Goal: Transaction & Acquisition: Book appointment/travel/reservation

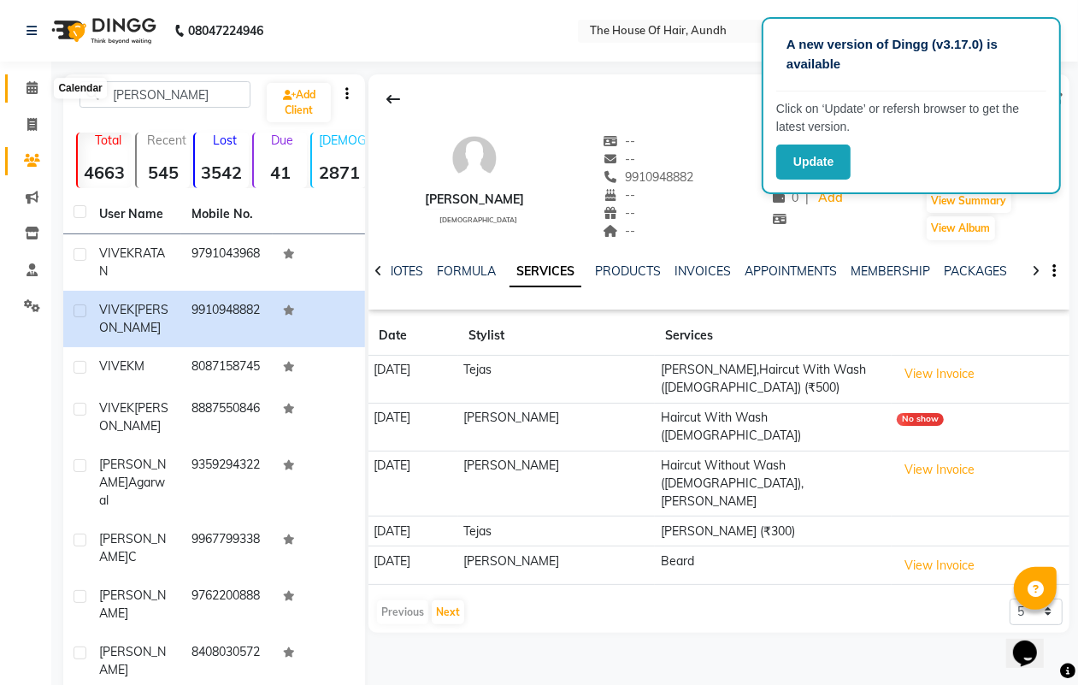
click at [28, 79] on span at bounding box center [32, 89] width 30 height 20
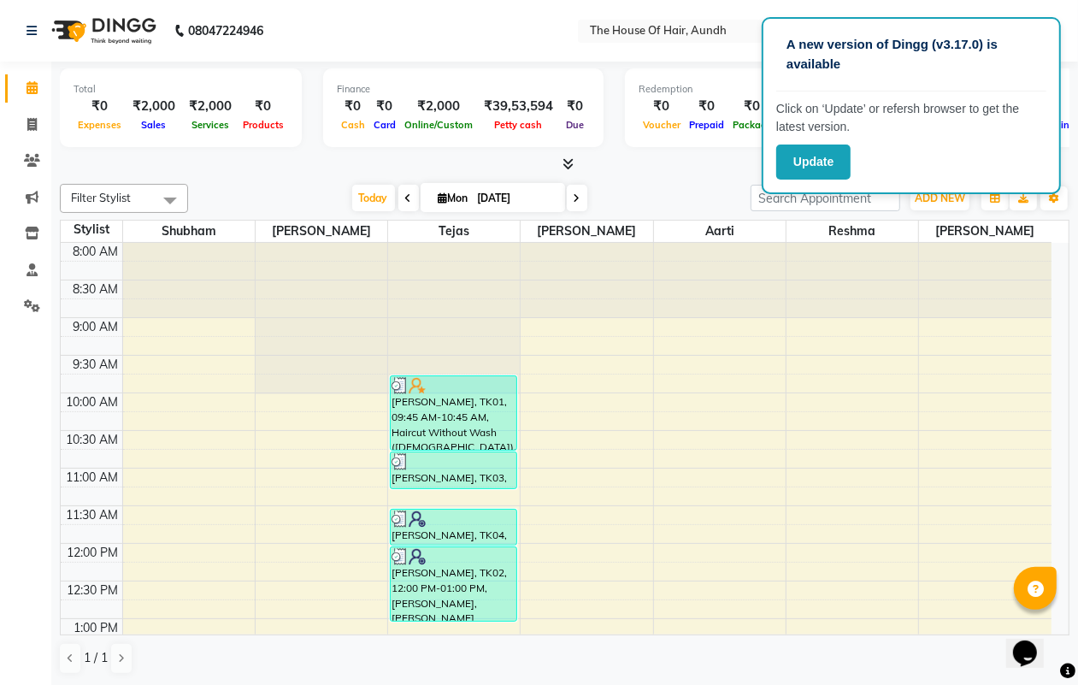
click at [650, 188] on div "[DATE] [DATE]" at bounding box center [469, 198] width 545 height 26
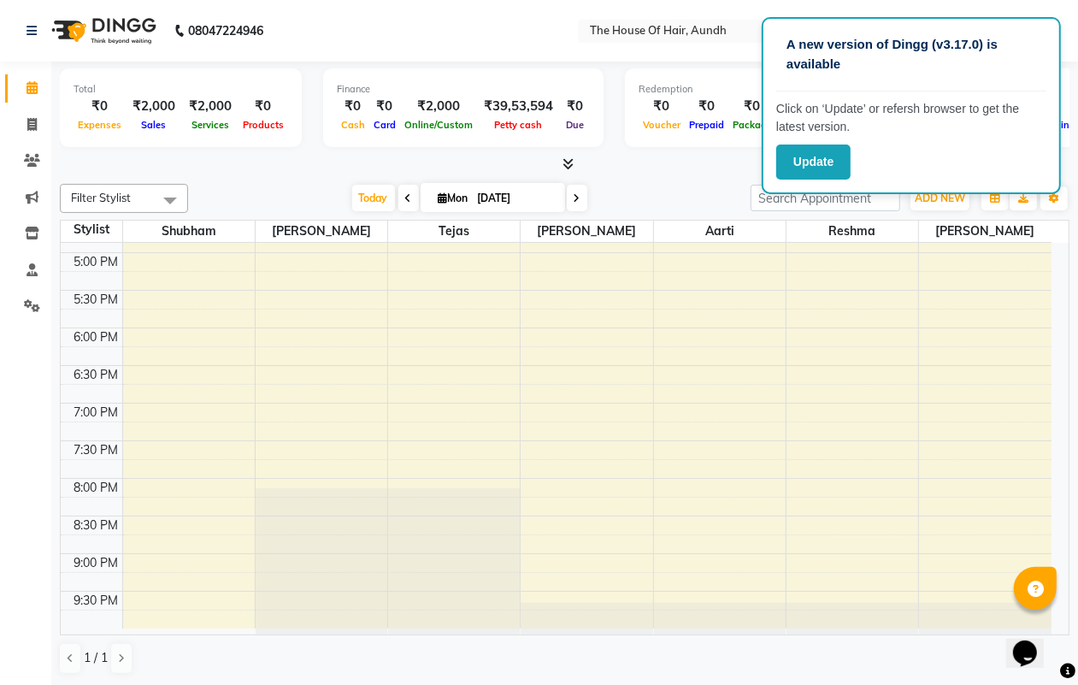
scroll to position [673, 0]
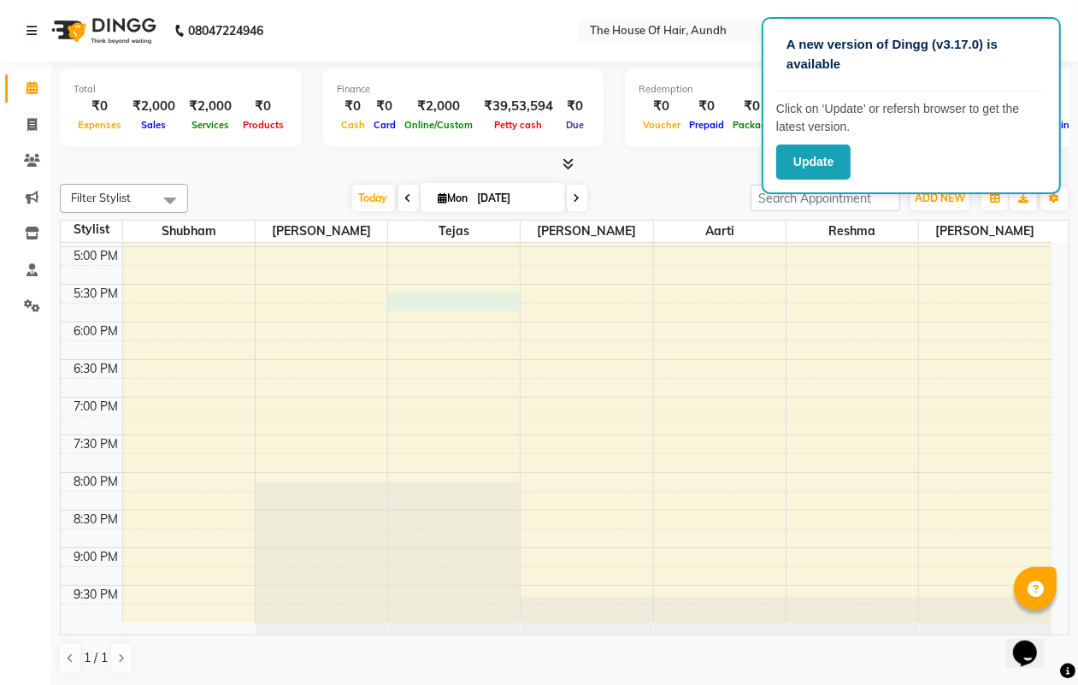
click at [461, 297] on div "8:00 AM 8:30 AM 9:00 AM 9:30 AM 10:00 AM 10:30 AM 11:00 AM 11:30 AM 12:00 PM 12…" at bounding box center [556, 96] width 991 height 1052
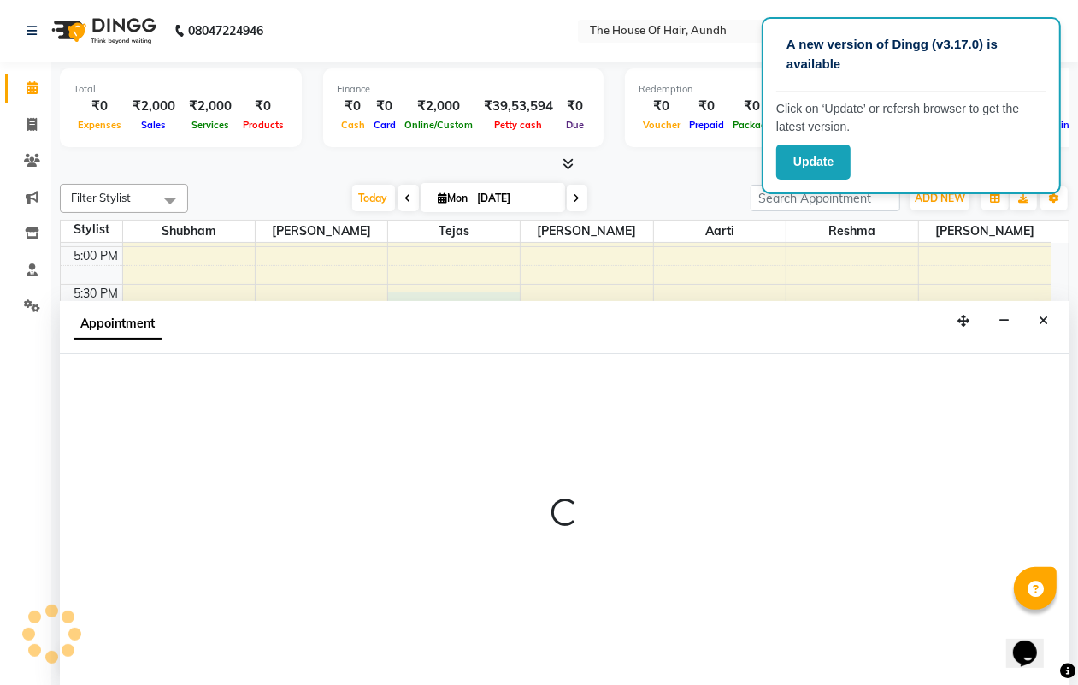
scroll to position [1, 0]
select select "6864"
select select "1050"
select select "tentative"
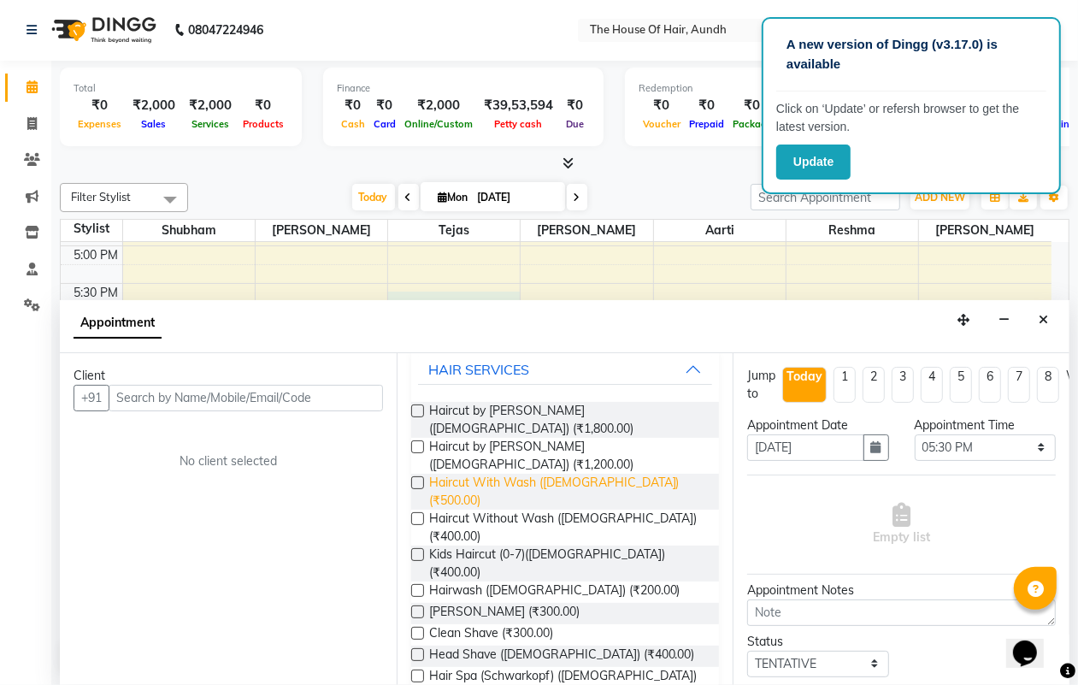
scroll to position [107, 0]
click at [485, 603] on span "[PERSON_NAME] (₹300.00)" at bounding box center [504, 613] width 150 height 21
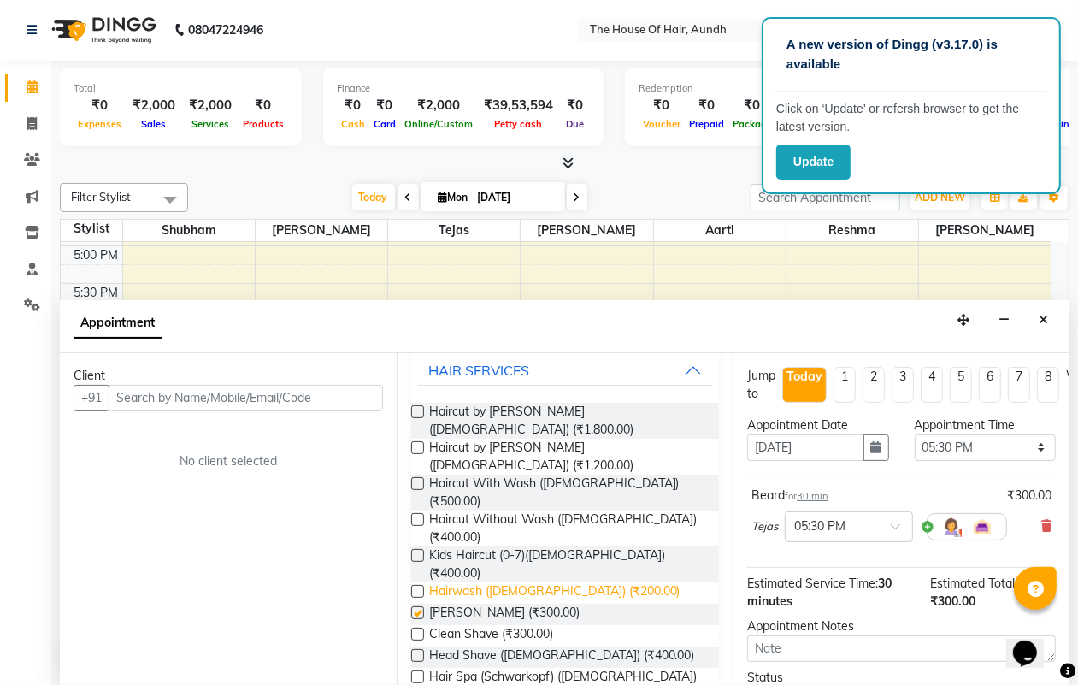
checkbox input "false"
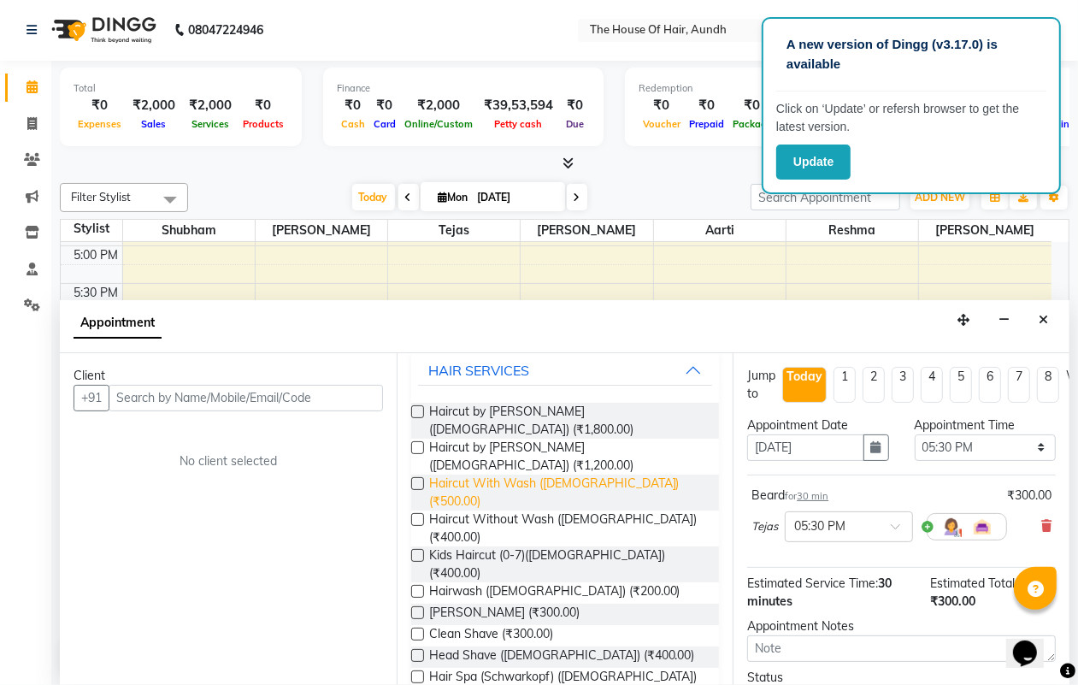
click at [520, 474] on span "Haircut With Wash ([DEMOGRAPHIC_DATA]) (₹500.00)" at bounding box center [567, 492] width 277 height 36
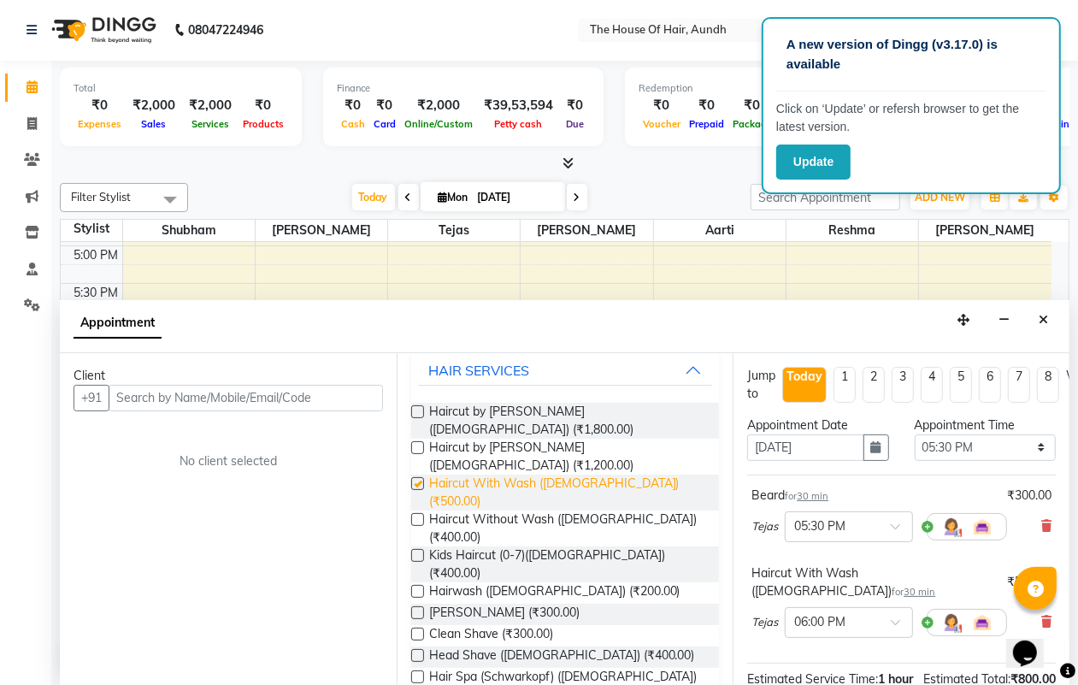
checkbox input "false"
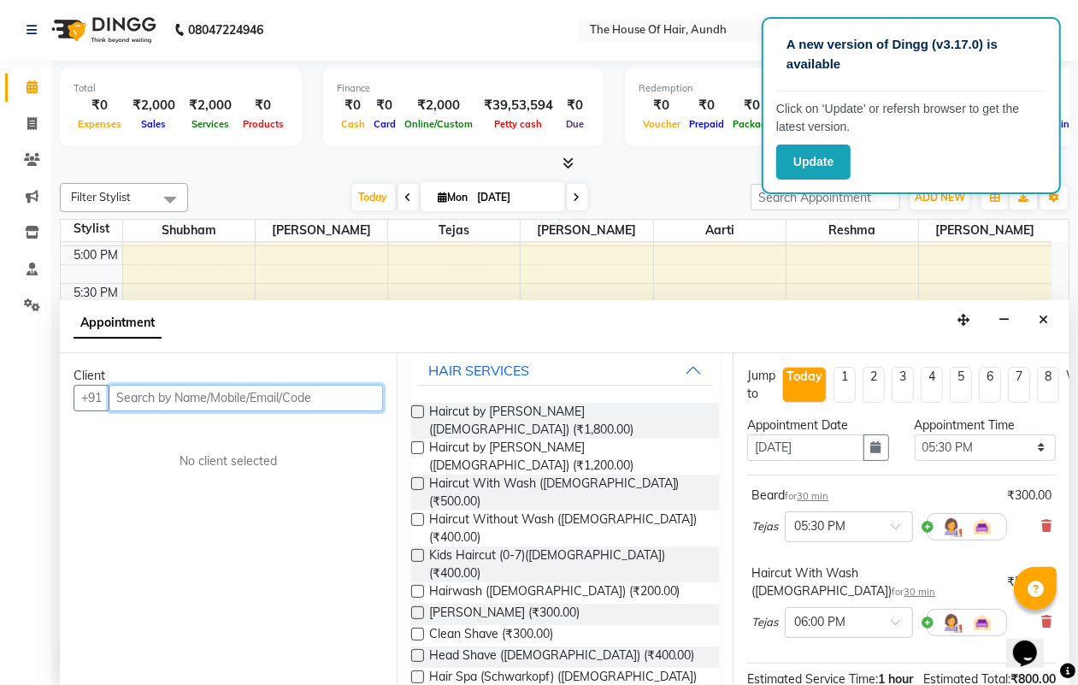
click at [316, 390] on input "text" at bounding box center [246, 398] width 274 height 26
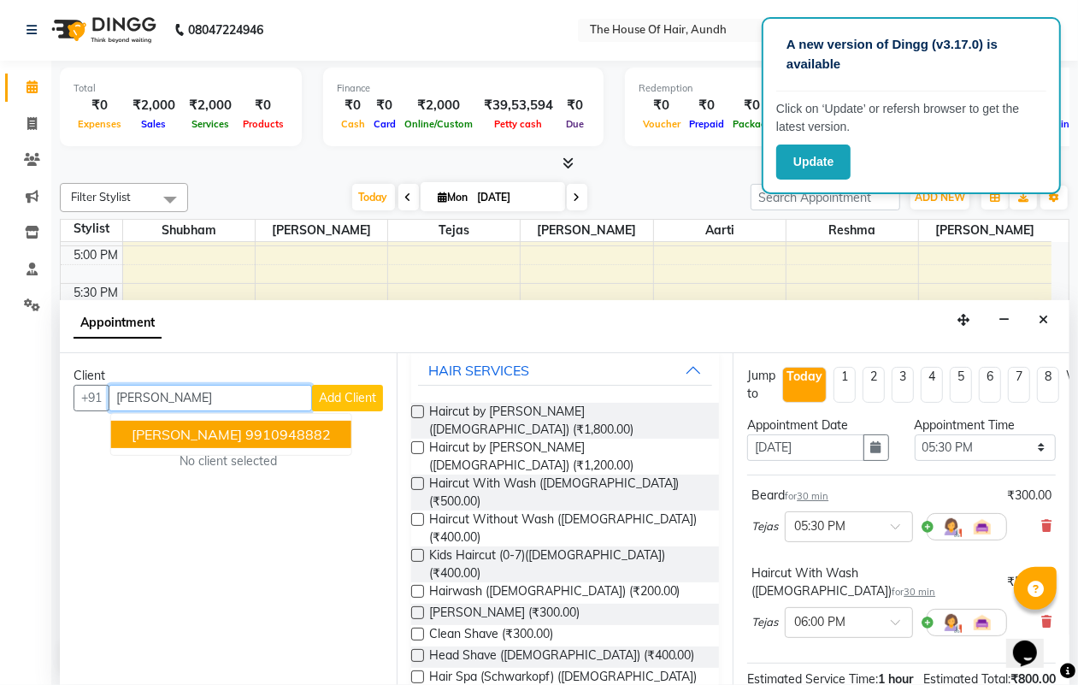
click at [329, 437] on button "[PERSON_NAME] 9910948882" at bounding box center [231, 433] width 240 height 27
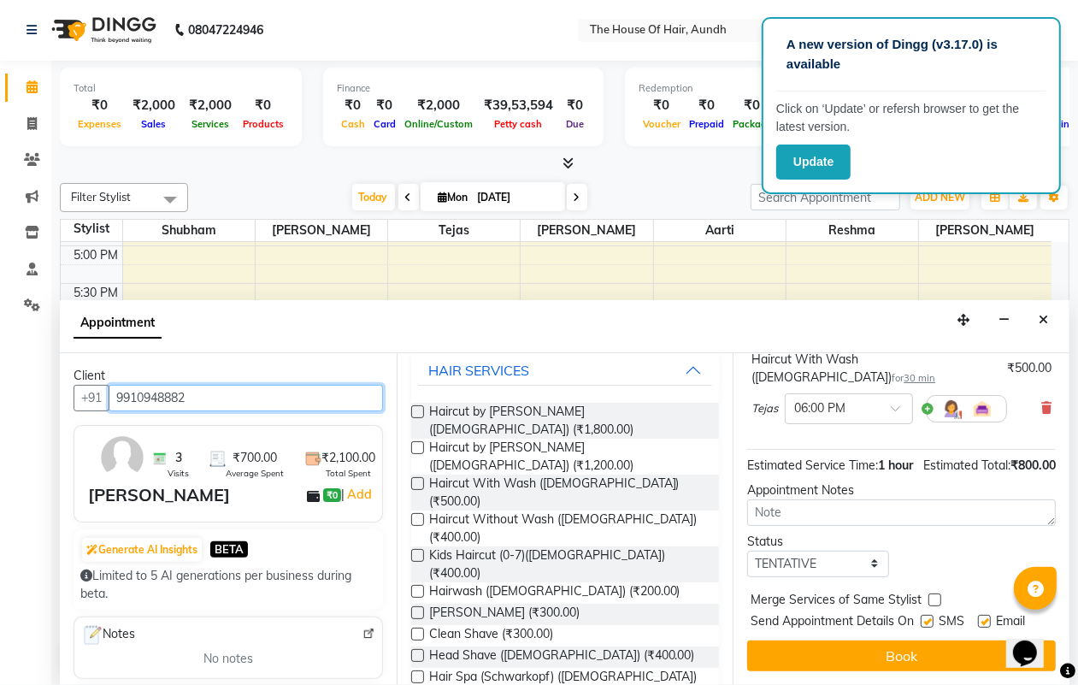
scroll to position [244, 0]
type input "9910948882"
click at [932, 593] on label at bounding box center [934, 599] width 13 height 13
click at [932, 596] on input "checkbox" at bounding box center [933, 601] width 11 height 11
checkbox input "true"
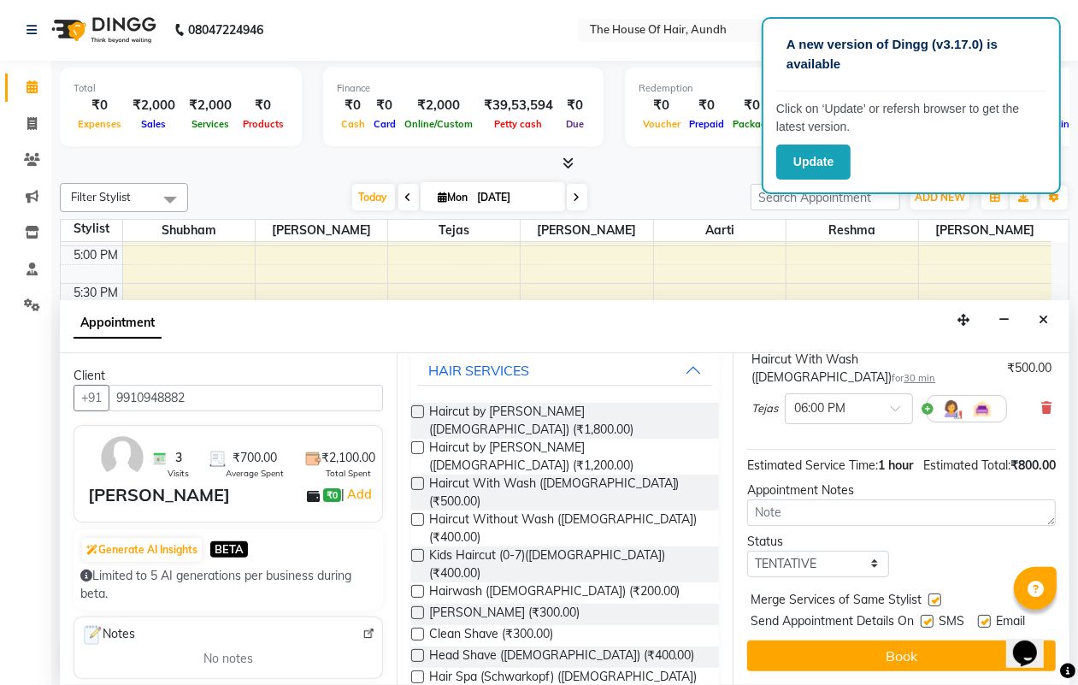
click at [903, 640] on button "Book" at bounding box center [901, 655] width 309 height 31
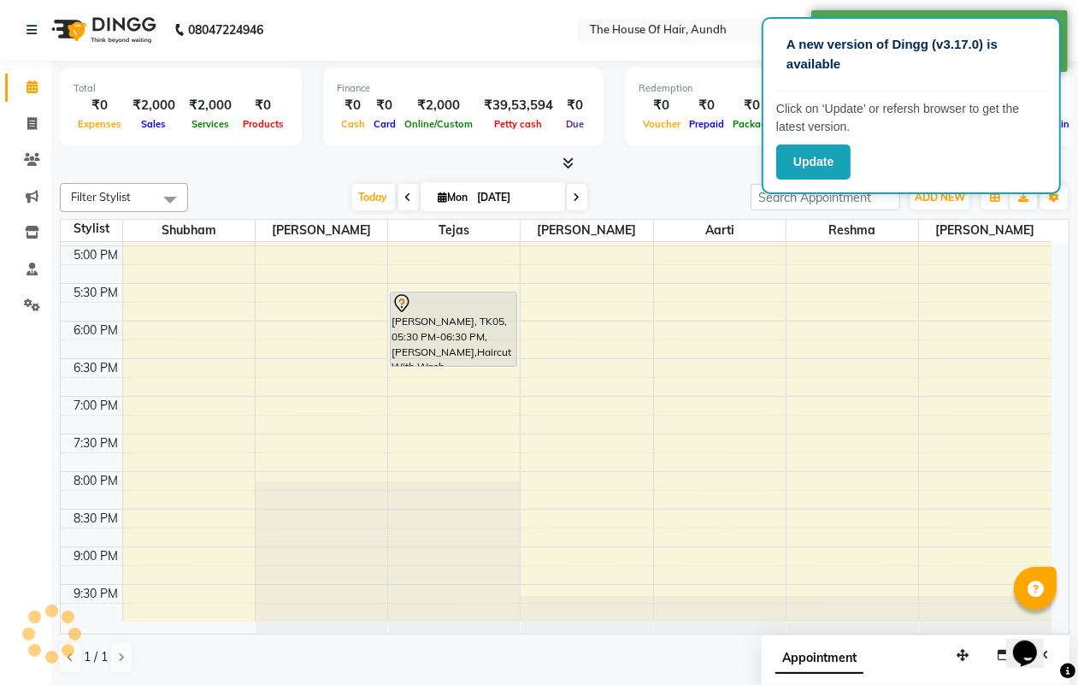
scroll to position [0, 0]
